Goal: Task Accomplishment & Management: Use online tool/utility

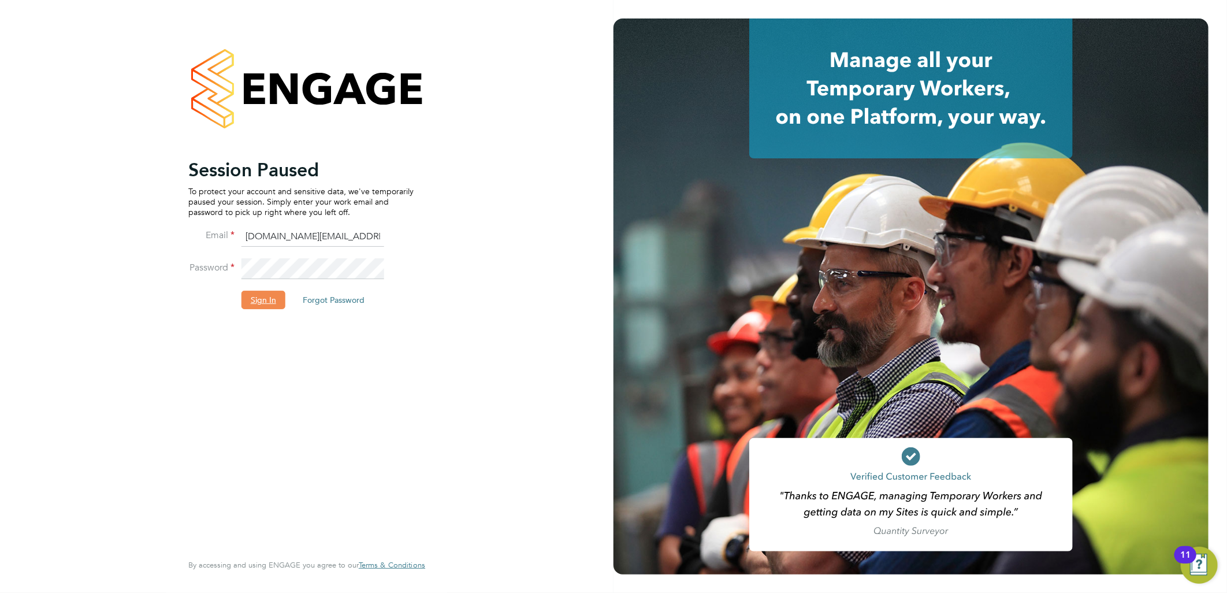
click at [258, 302] on button "Sign In" at bounding box center [264, 300] width 44 height 18
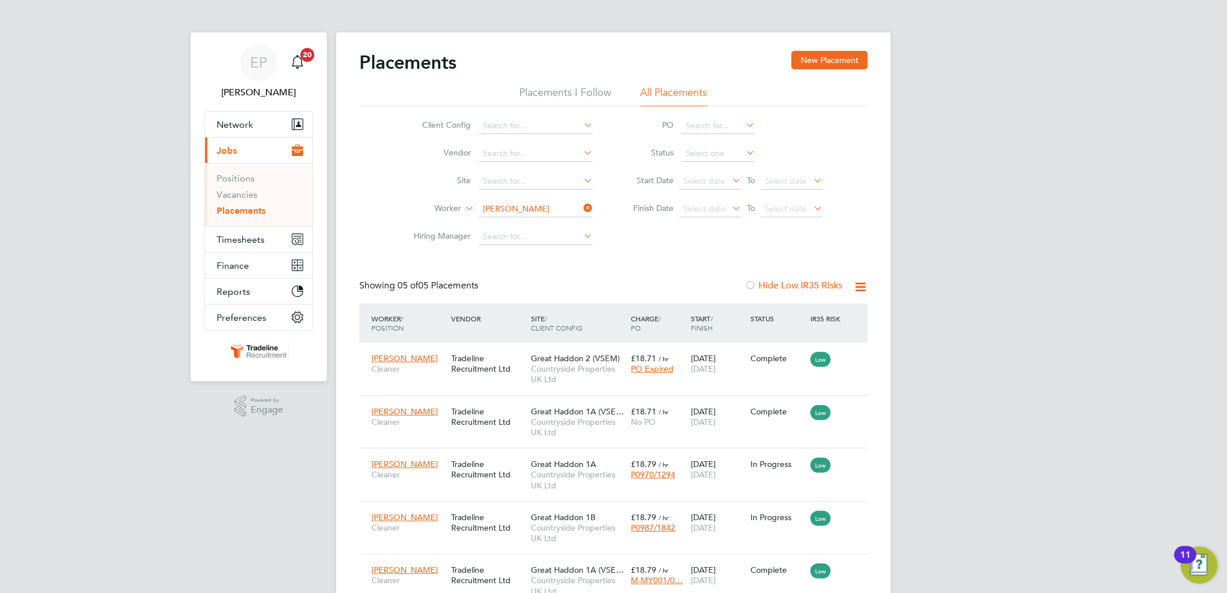
drag, startPoint x: 591, startPoint y: 205, endPoint x: 579, endPoint y: 205, distance: 11.6
click at [581, 205] on icon at bounding box center [581, 208] width 0 height 16
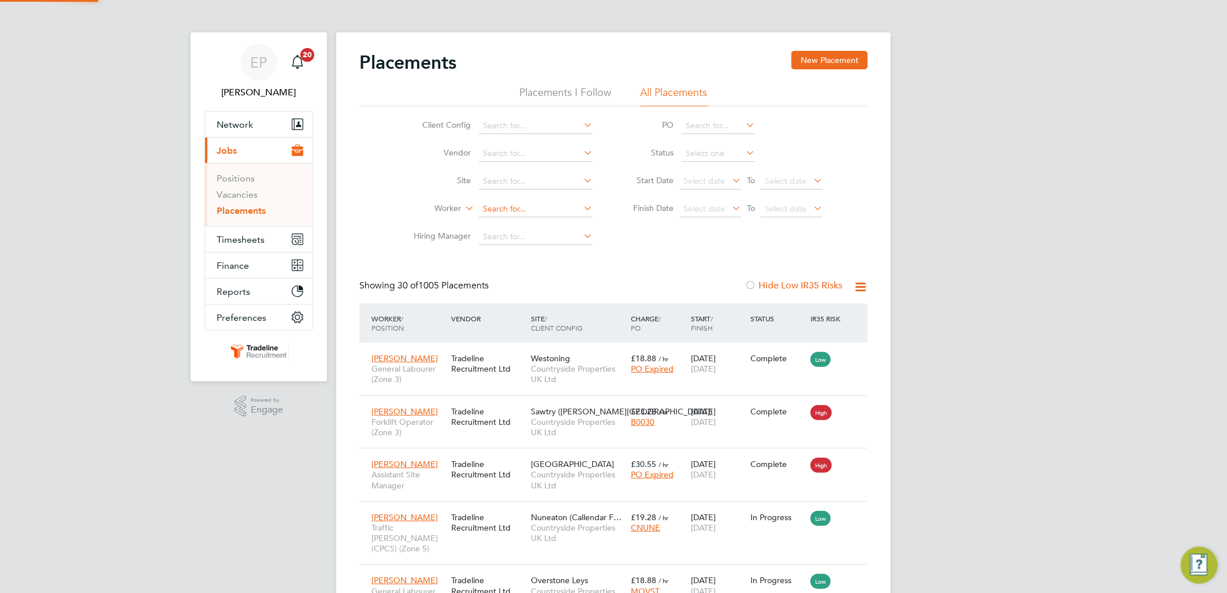
click at [521, 205] on input at bounding box center [536, 209] width 114 height 16
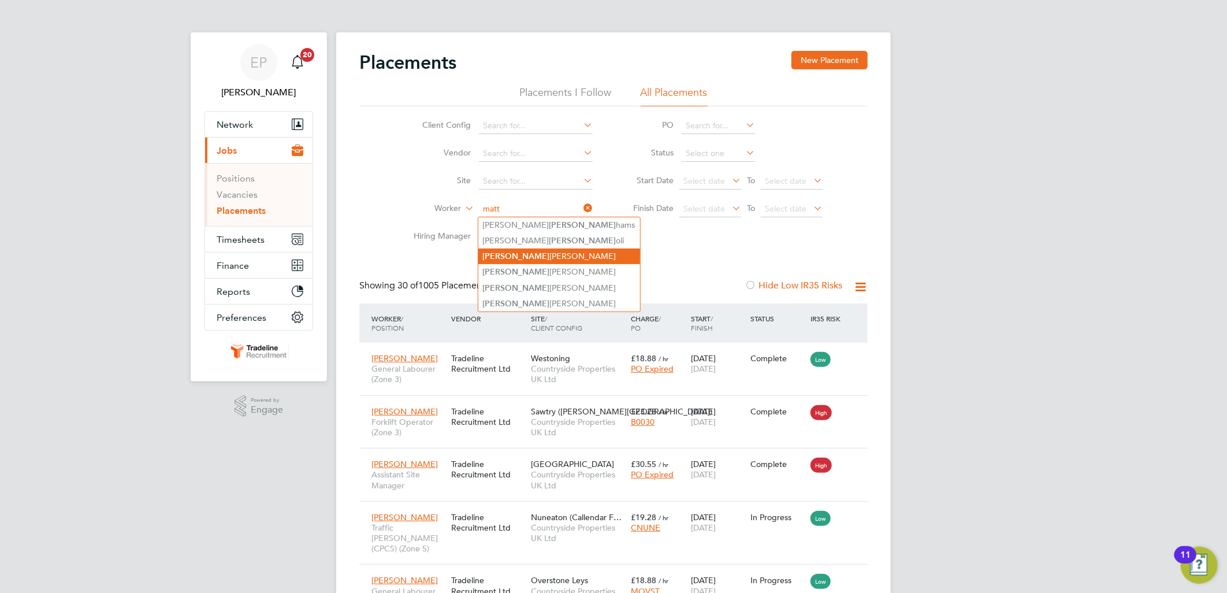
click at [538, 250] on li "[PERSON_NAME] [PERSON_NAME]" at bounding box center [560, 257] width 162 height 16
type input "[PERSON_NAME]"
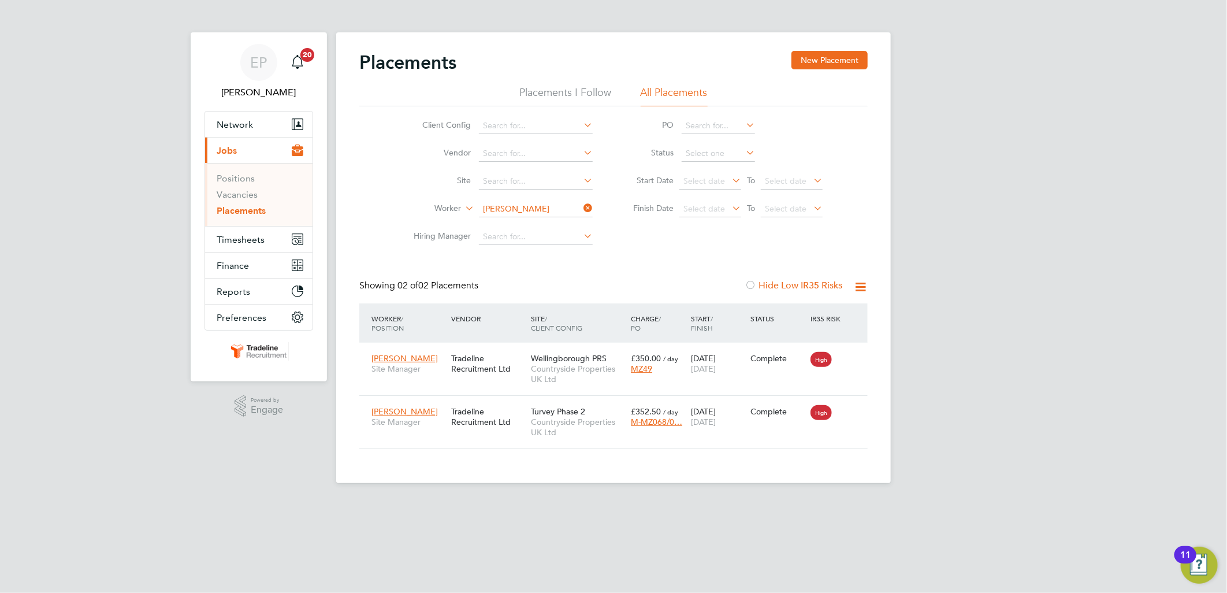
click at [850, 489] on app-footer at bounding box center [613, 492] width 555 height 18
click at [581, 209] on icon at bounding box center [581, 208] width 0 height 16
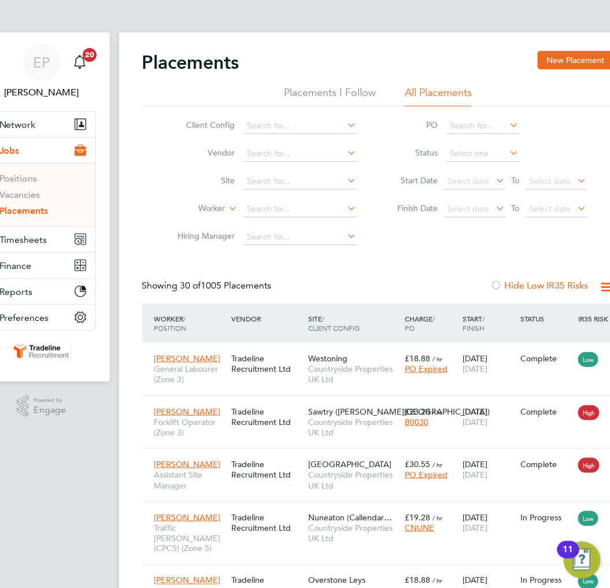
scroll to position [43, 77]
